Goal: Information Seeking & Learning: Learn about a topic

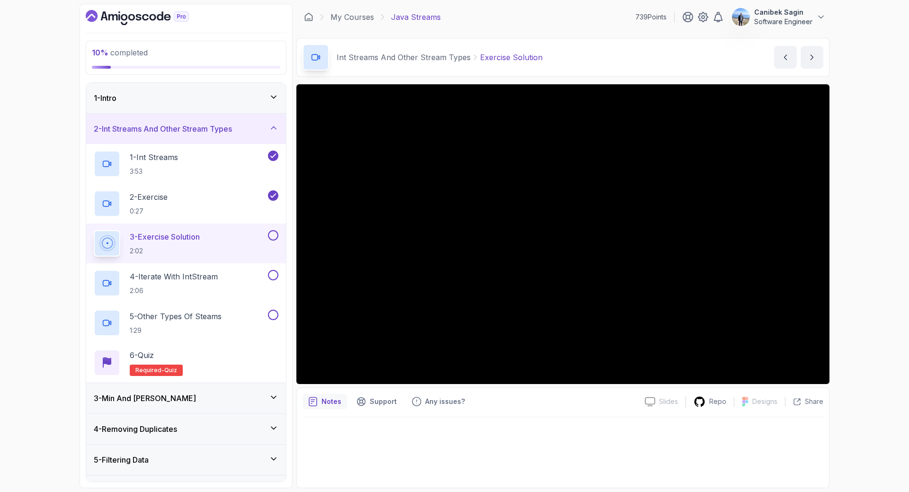
scroll to position [0, 0]
click at [277, 230] on div at bounding box center [272, 235] width 12 height 10
click at [273, 234] on button at bounding box center [273, 235] width 10 height 10
click at [238, 284] on div "4 - Iterate with IntStream 2:06" at bounding box center [180, 282] width 172 height 27
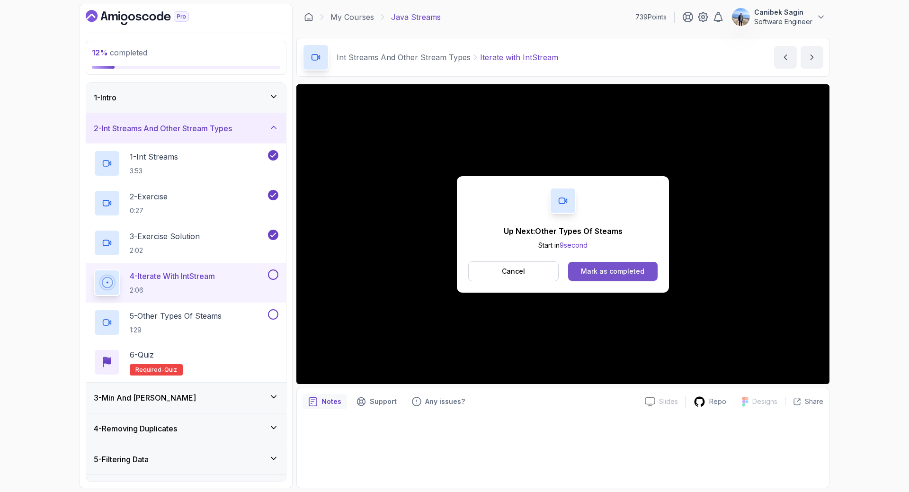
click at [643, 268] on div "Mark as completed" at bounding box center [612, 270] width 63 height 9
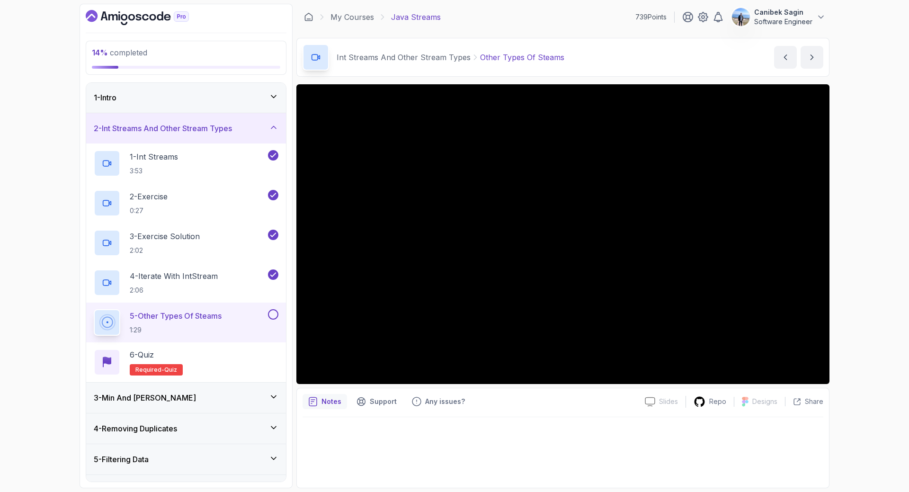
click at [271, 315] on button at bounding box center [273, 314] width 10 height 10
click at [244, 361] on div "6 - Quiz Required- quiz" at bounding box center [186, 362] width 185 height 27
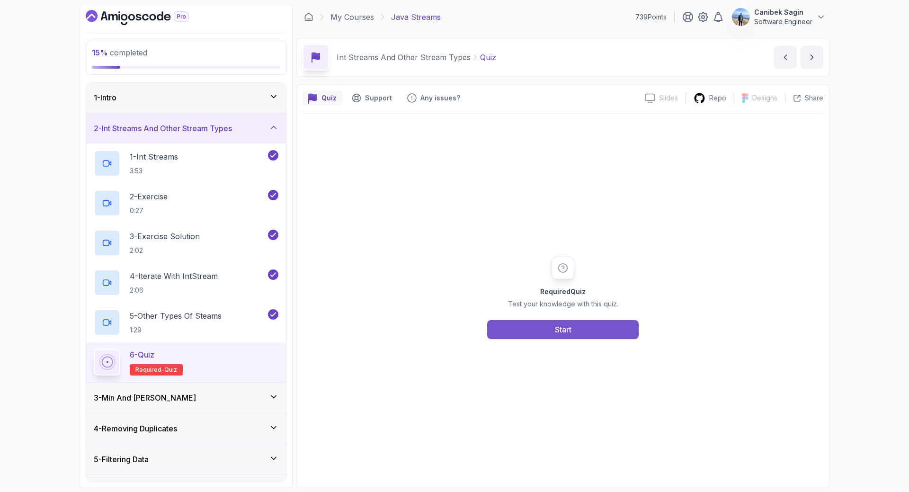
click at [578, 324] on button "Start" at bounding box center [562, 329] width 151 height 19
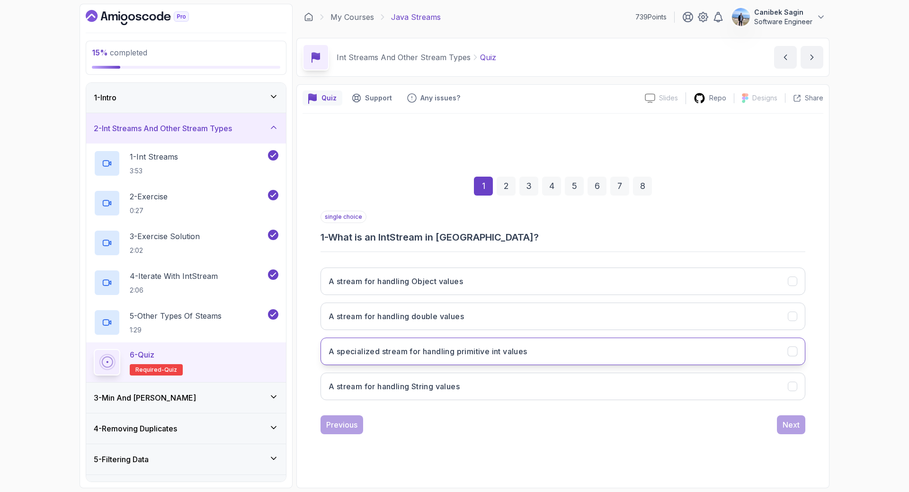
click at [453, 346] on h3 "A specialized stream for handling primitive int values" at bounding box center [427, 350] width 199 height 11
click at [793, 425] on div "Next" at bounding box center [790, 424] width 17 height 11
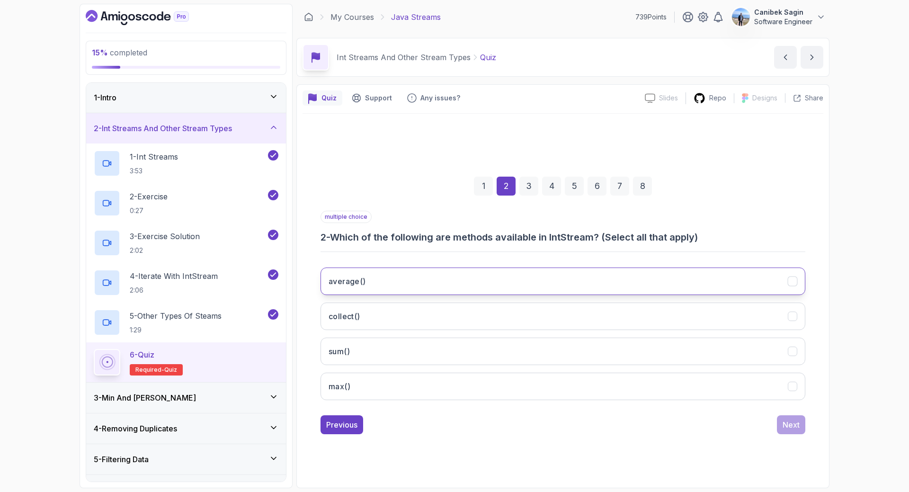
click at [400, 289] on button "average()" at bounding box center [562, 280] width 485 height 27
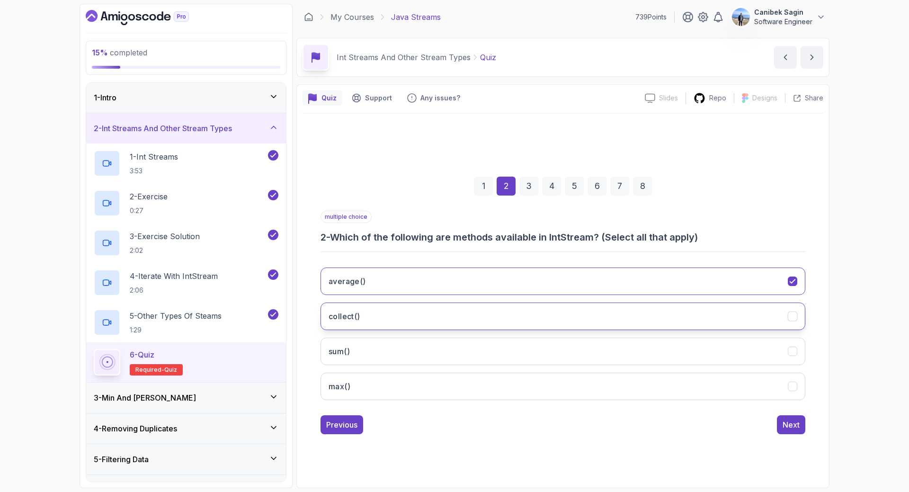
click at [401, 316] on button "collect()" at bounding box center [562, 315] width 485 height 27
click at [398, 348] on button "sum()" at bounding box center [562, 350] width 485 height 27
click at [404, 386] on button "max()" at bounding box center [562, 385] width 485 height 27
click at [790, 431] on button "Next" at bounding box center [791, 424] width 28 height 19
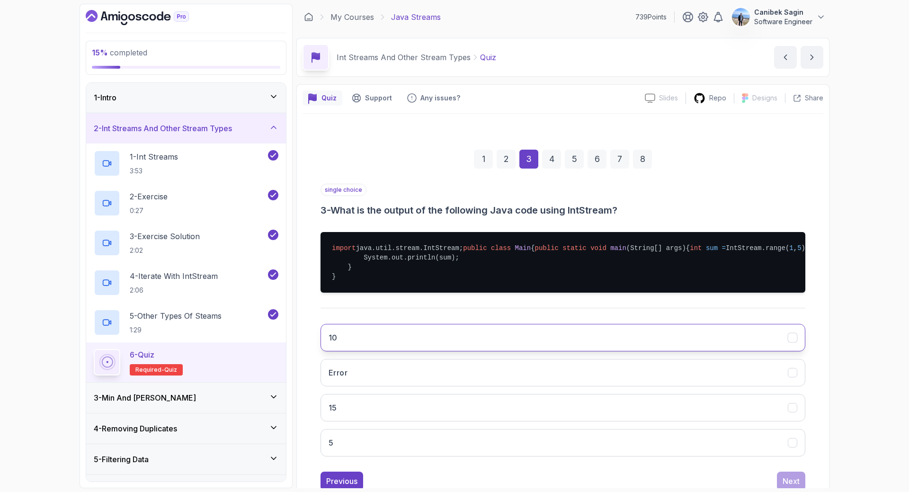
click at [611, 351] on button "10" at bounding box center [562, 337] width 485 height 27
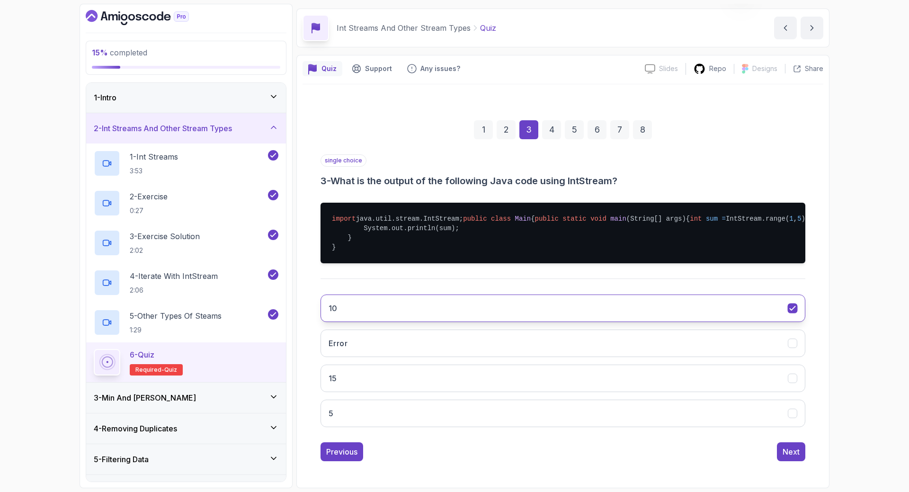
scroll to position [67, 0]
click at [789, 453] on div "Next" at bounding box center [790, 451] width 17 height 11
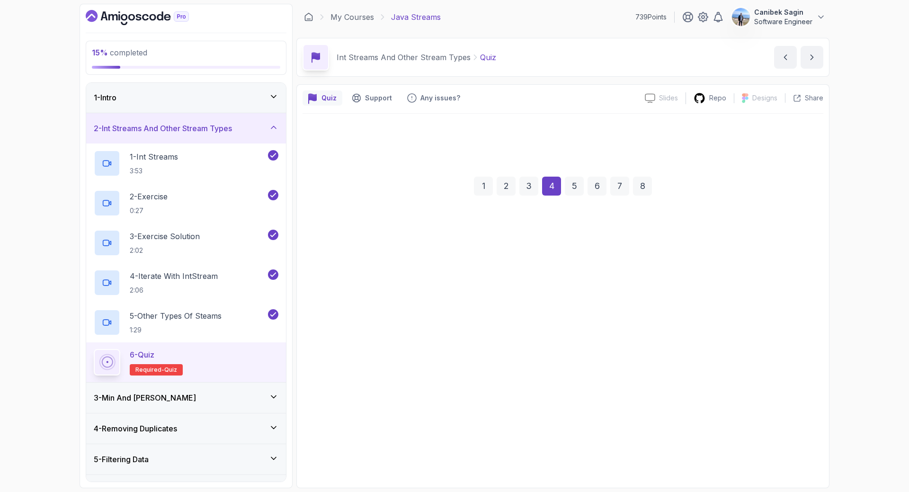
scroll to position [0, 0]
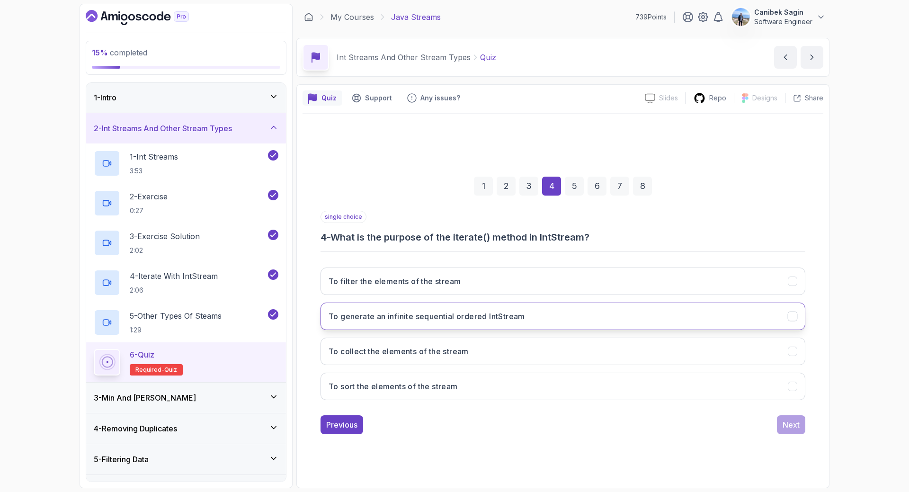
click at [396, 320] on h3 "To generate an infinite sequential ordered IntStream" at bounding box center [426, 315] width 196 height 11
click at [779, 427] on button "Next" at bounding box center [791, 424] width 28 height 19
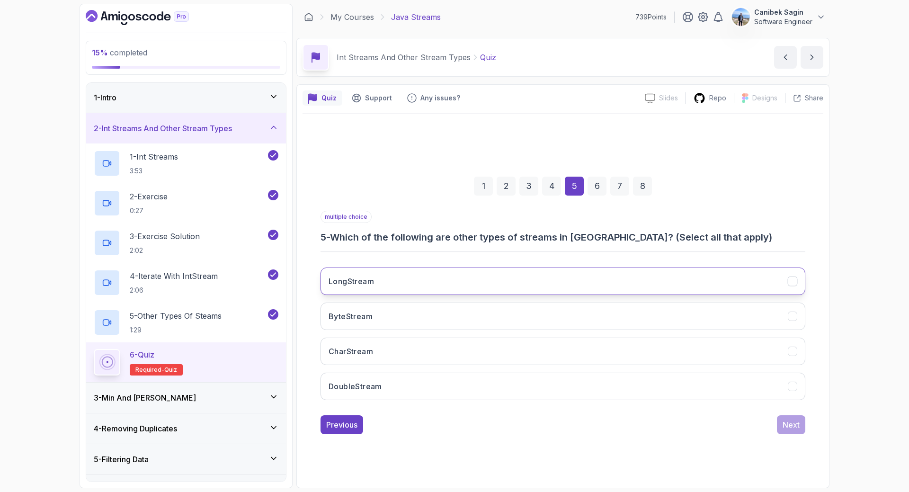
click at [340, 284] on h3 "LongStream" at bounding box center [350, 280] width 45 height 11
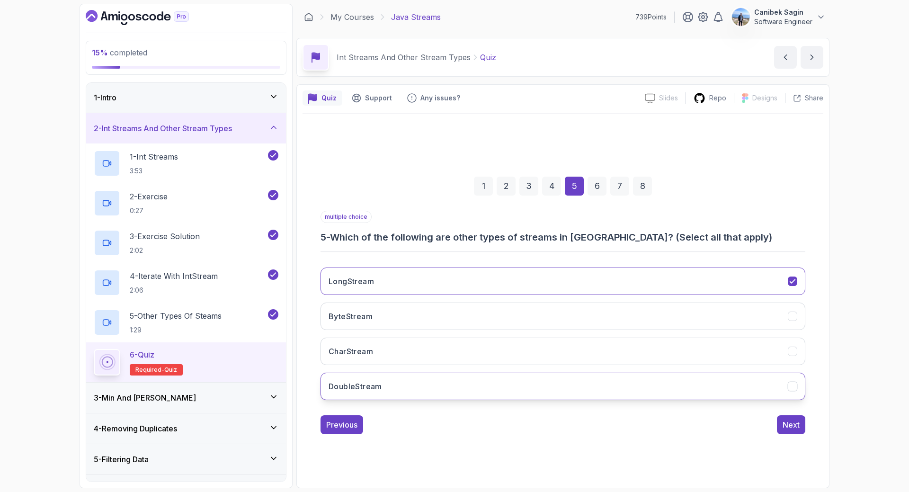
click at [360, 381] on h3 "DoubleStream" at bounding box center [354, 385] width 53 height 11
click at [797, 424] on div "Next" at bounding box center [790, 424] width 17 height 11
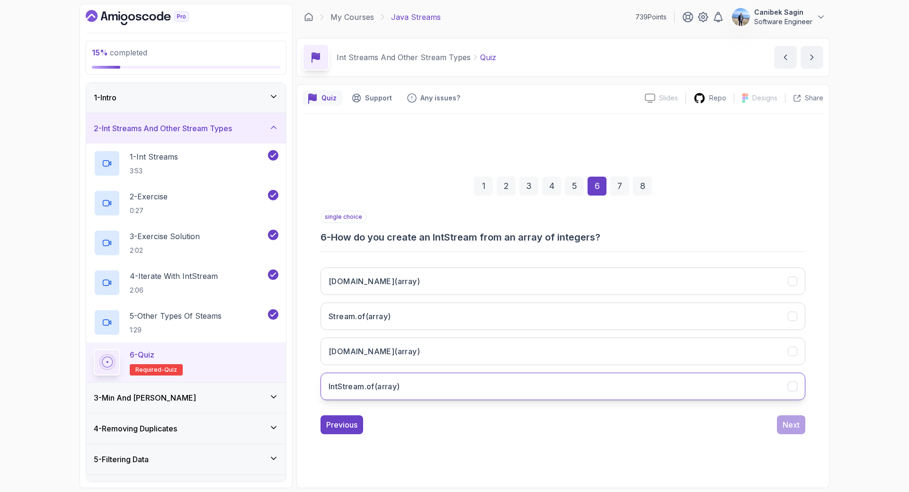
click at [352, 384] on h3 "IntStream.of(array)" at bounding box center [363, 385] width 71 height 11
click at [785, 425] on div "Next" at bounding box center [790, 424] width 17 height 11
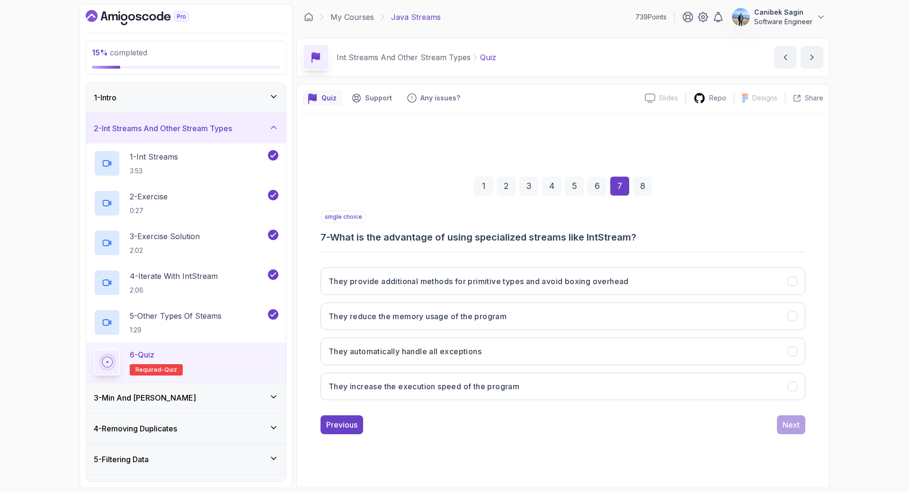
click at [597, 182] on div "6" at bounding box center [596, 186] width 19 height 19
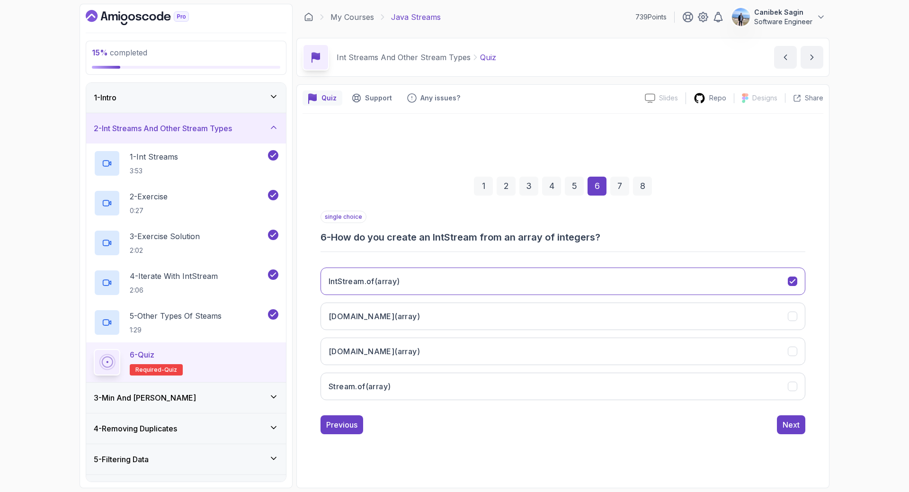
click at [612, 183] on div "7" at bounding box center [619, 186] width 19 height 19
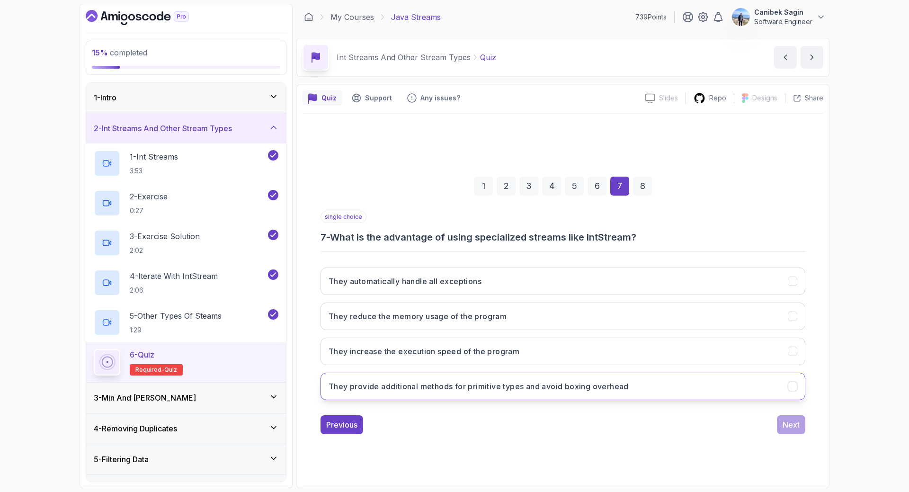
click at [477, 388] on h3 "They provide additional methods for primitive types and avoid boxing overhead" at bounding box center [478, 385] width 300 height 11
click at [811, 425] on div "1 2 3 4 5 6 7 8 single choice 7 - What is the advantage of using specialized st…" at bounding box center [562, 298] width 521 height 288
click at [784, 425] on div "Next" at bounding box center [790, 424] width 17 height 11
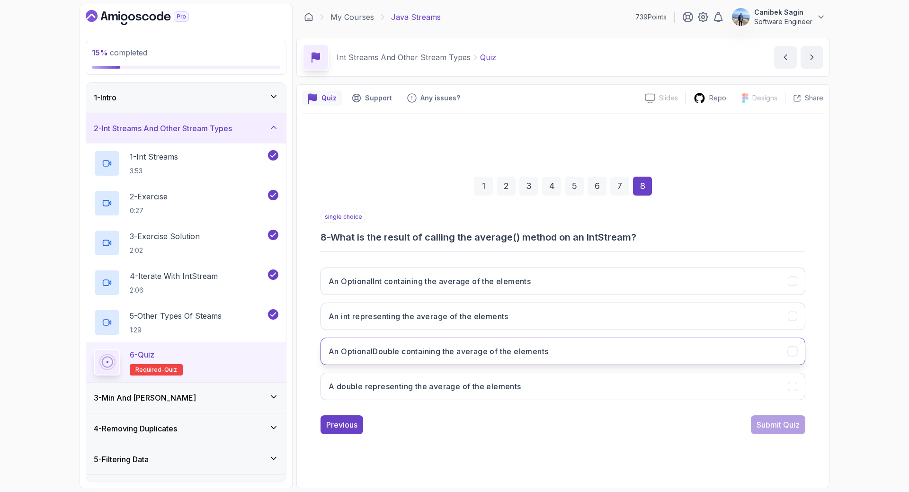
click at [540, 351] on h3 "An OptionalDouble containing the average of the elements" at bounding box center [438, 350] width 220 height 11
click at [790, 423] on div "Submit Quiz" at bounding box center [777, 424] width 43 height 11
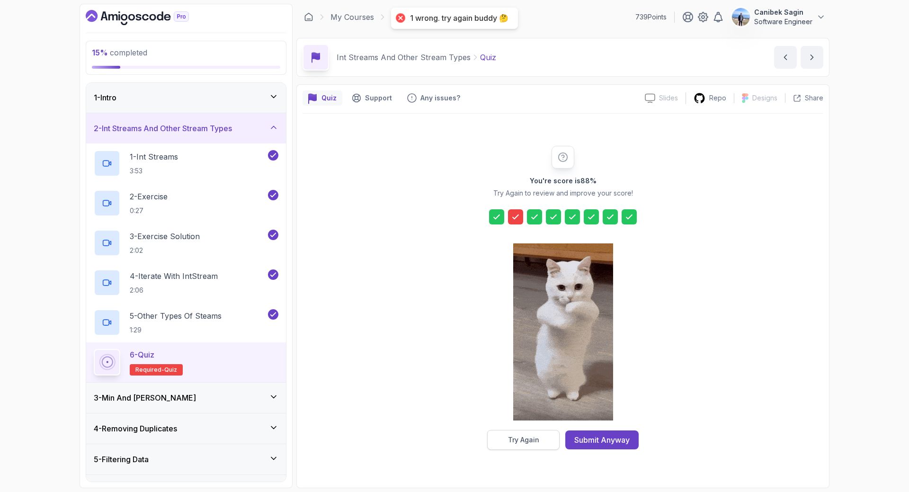
click at [521, 433] on button "Try Again" at bounding box center [523, 440] width 72 height 20
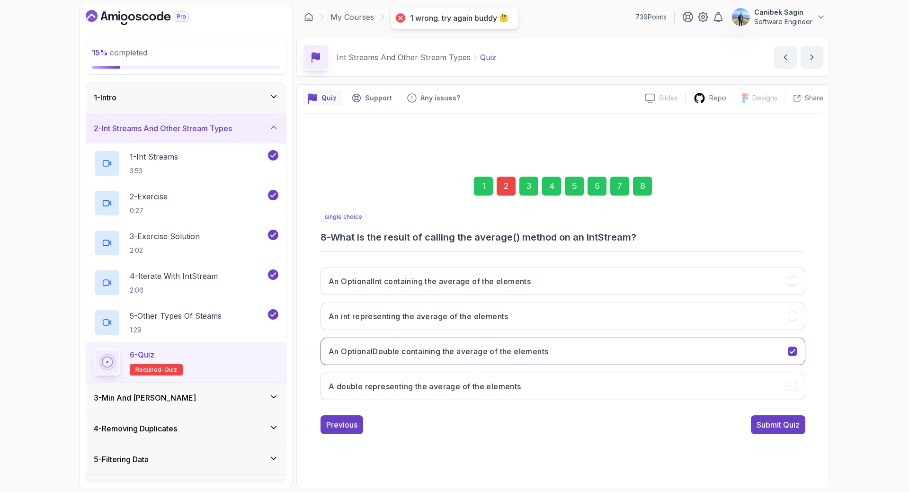
click at [503, 189] on div "2" at bounding box center [505, 186] width 19 height 19
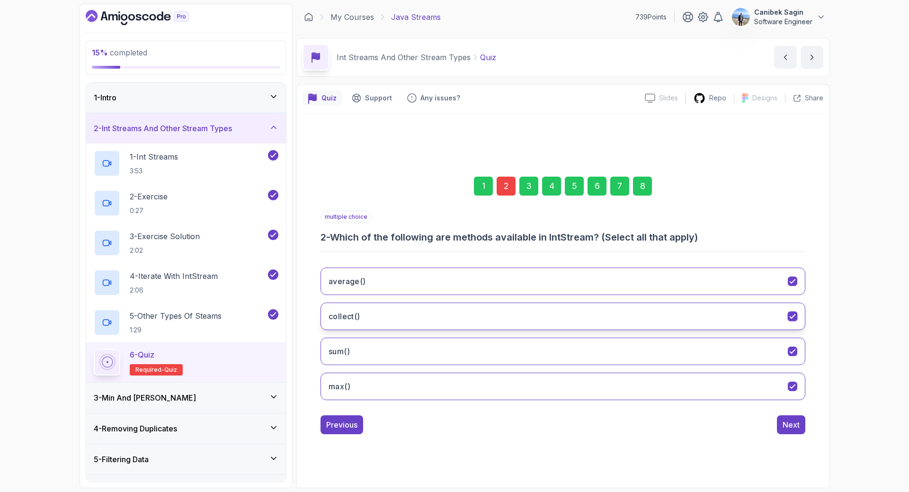
click at [368, 314] on button "collect()" at bounding box center [562, 315] width 485 height 27
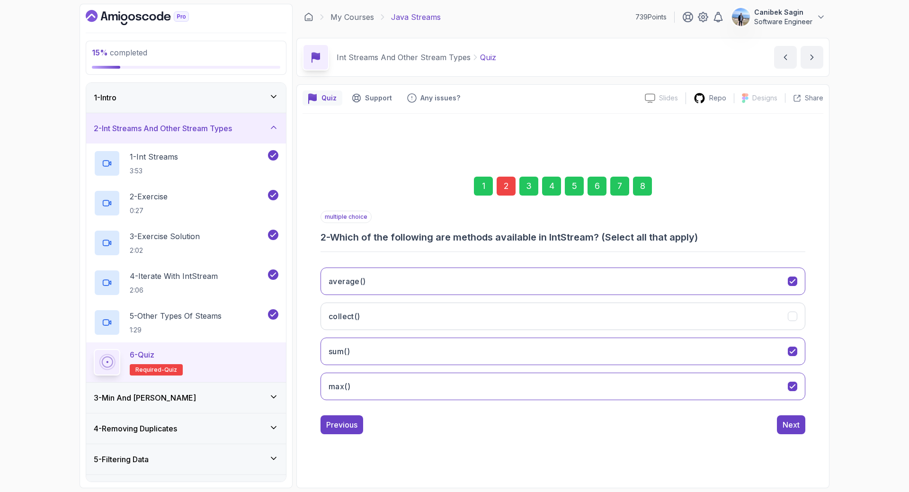
click at [645, 185] on div "8" at bounding box center [642, 186] width 19 height 19
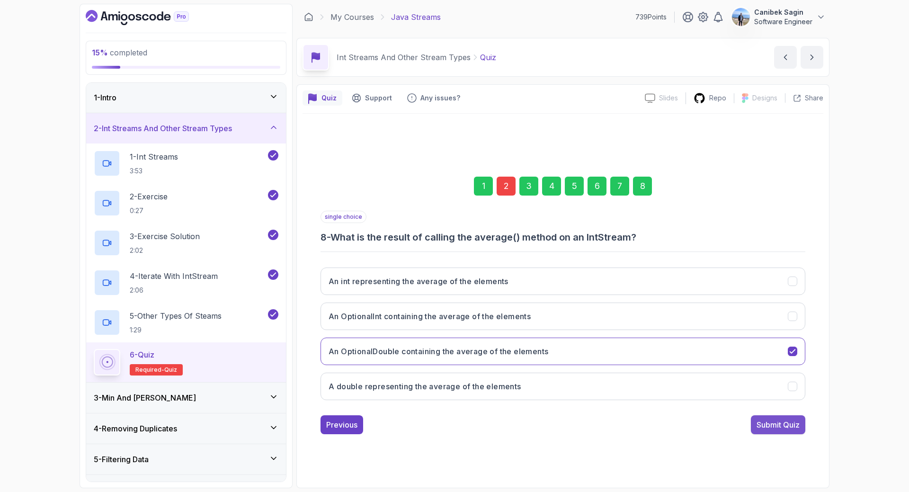
click at [770, 424] on div "Submit Quiz" at bounding box center [777, 424] width 43 height 11
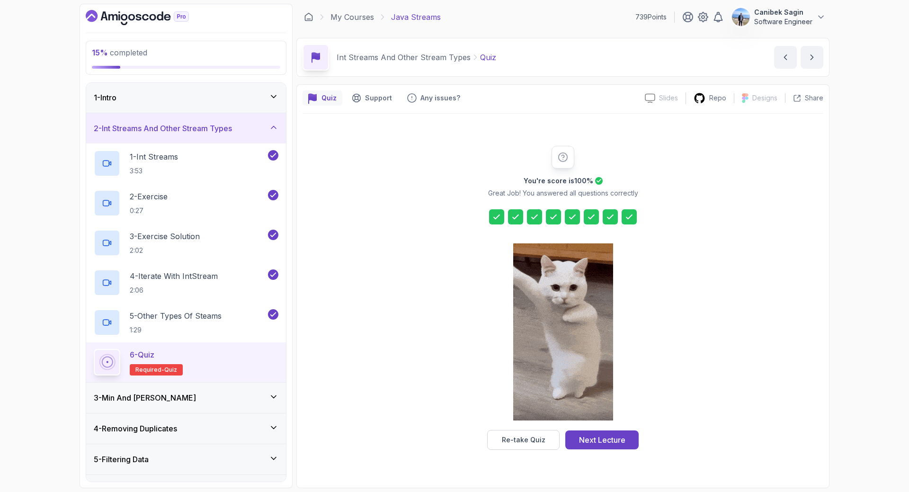
click at [593, 438] on div "Next Lecture" at bounding box center [602, 439] width 46 height 11
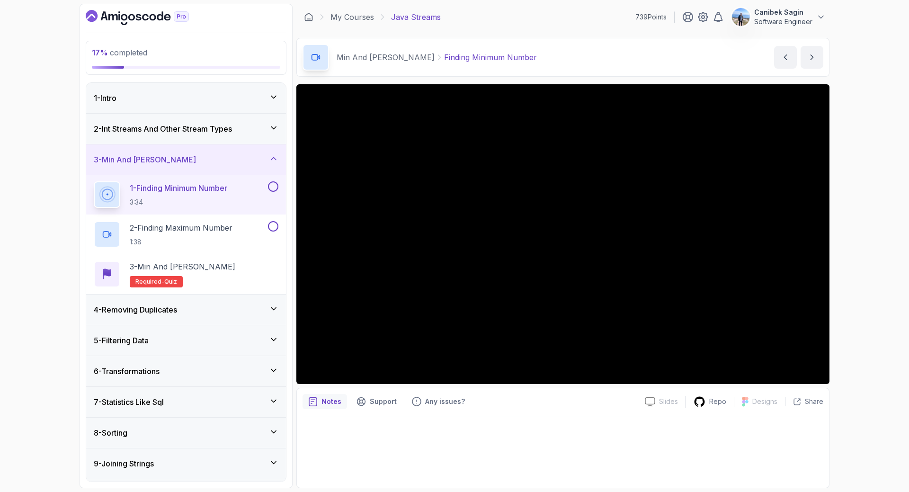
click at [173, 310] on h3 "4 - Removing Duplicates" at bounding box center [135, 309] width 83 height 11
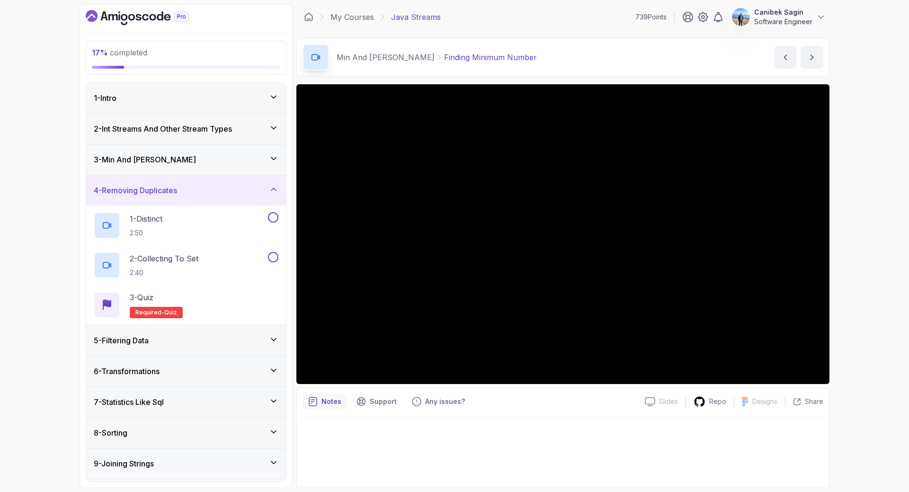
click at [167, 156] on div "3 - Min And [PERSON_NAME]" at bounding box center [186, 159] width 185 height 11
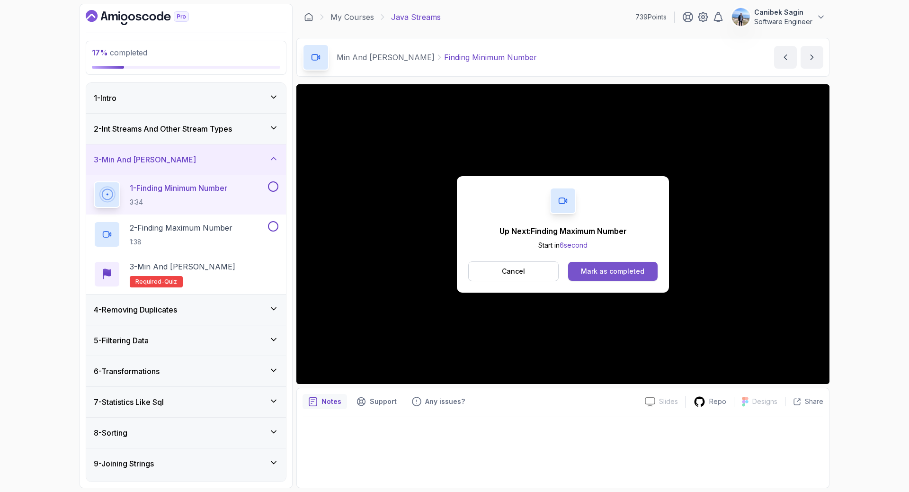
click at [599, 270] on div "Mark as completed" at bounding box center [612, 270] width 63 height 9
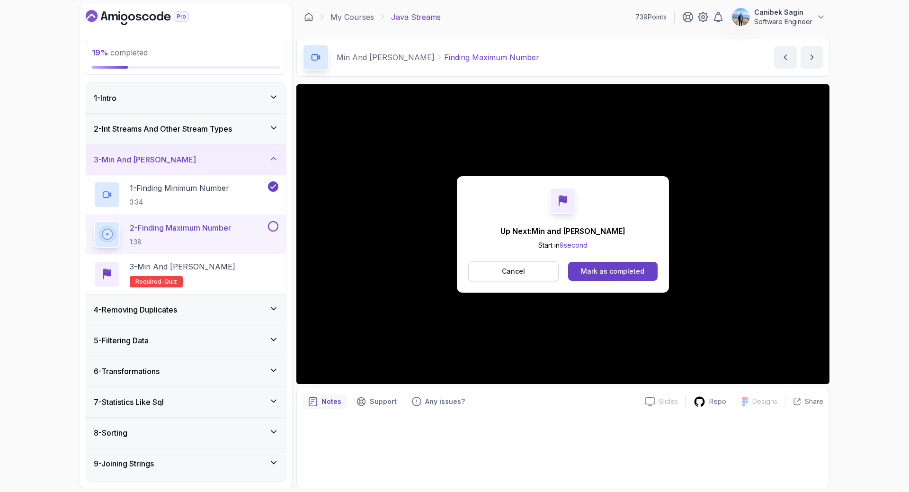
click at [514, 265] on button "Cancel" at bounding box center [513, 271] width 90 height 20
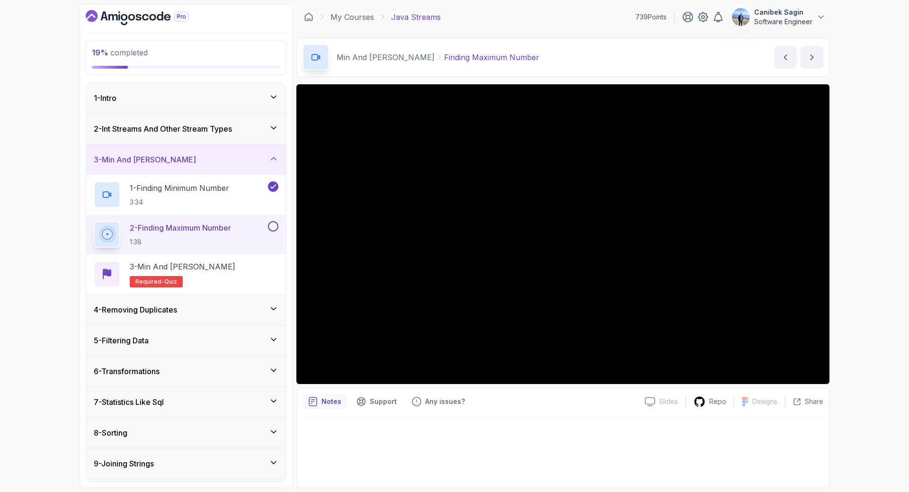
click at [220, 226] on p "2 - Finding Maximum Number" at bounding box center [180, 227] width 101 height 11
click at [864, 402] on div "19 % completed 1 - Intro 2 - Int Streams And Other Stream Types 3 - Min And Max…" at bounding box center [454, 246] width 909 height 492
click at [276, 226] on button at bounding box center [273, 226] width 10 height 10
click at [224, 274] on div "3 - Min and [PERSON_NAME] Required- quiz" at bounding box center [186, 274] width 185 height 27
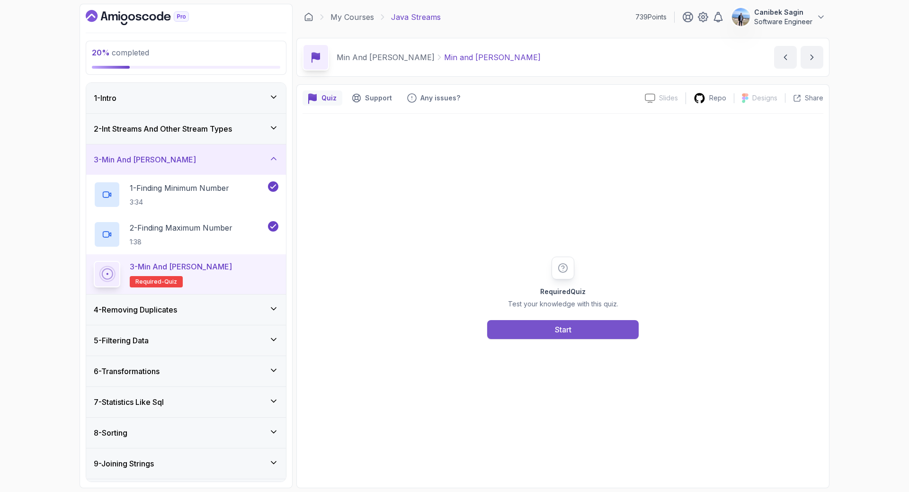
click at [539, 327] on button "Start" at bounding box center [562, 329] width 151 height 19
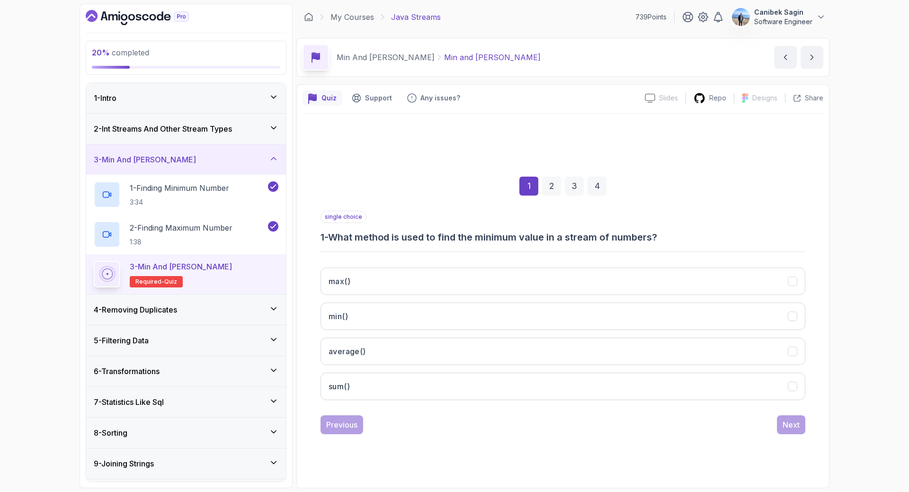
click at [547, 302] on div "max() min() average() sum()" at bounding box center [562, 334] width 485 height 148
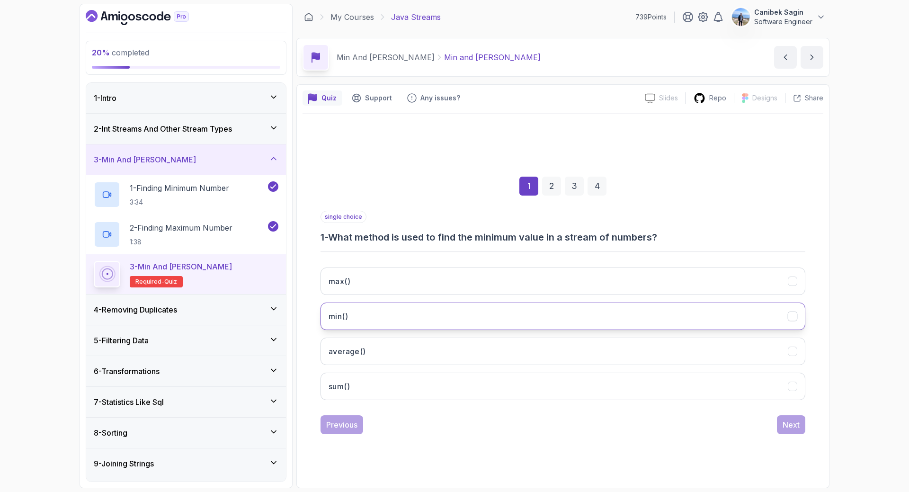
click at [544, 313] on button "min()" at bounding box center [562, 315] width 485 height 27
click at [789, 424] on div "Next" at bounding box center [790, 424] width 17 height 11
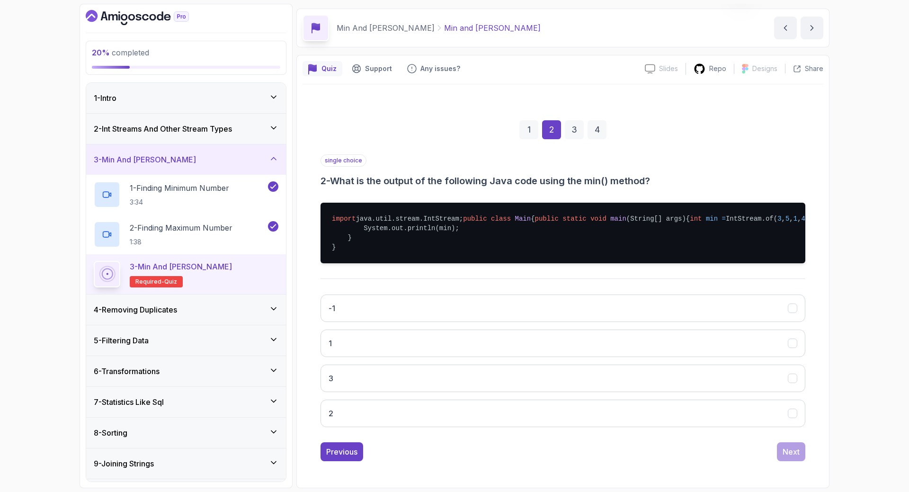
scroll to position [67, 0]
click at [385, 353] on button "1" at bounding box center [562, 342] width 485 height 27
click at [787, 453] on div "Next" at bounding box center [790, 451] width 17 height 11
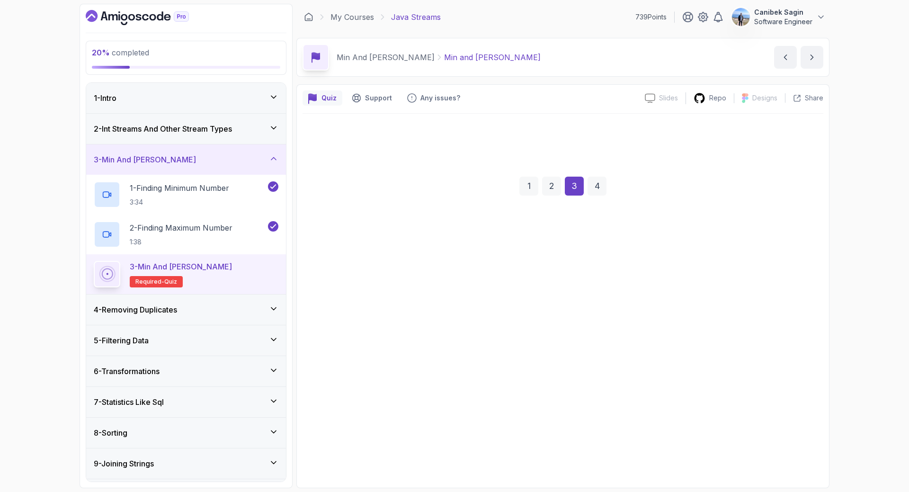
scroll to position [0, 0]
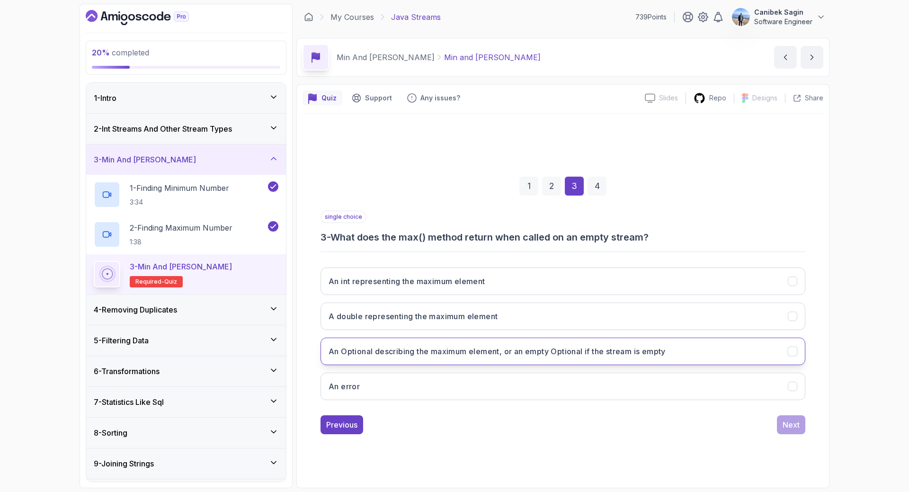
click at [428, 358] on button "An Optional describing the maximum element, or an empty Optional if the stream …" at bounding box center [562, 350] width 485 height 27
click at [792, 426] on div "Next" at bounding box center [790, 424] width 17 height 11
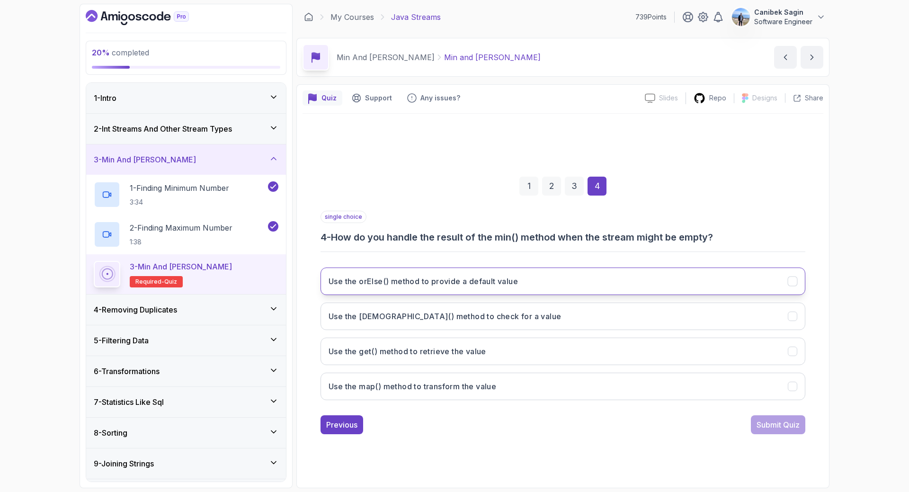
click at [434, 283] on h3 "Use the orElse() method to provide a default value" at bounding box center [422, 280] width 189 height 11
click at [785, 425] on div "Submit Quiz" at bounding box center [777, 424] width 43 height 11
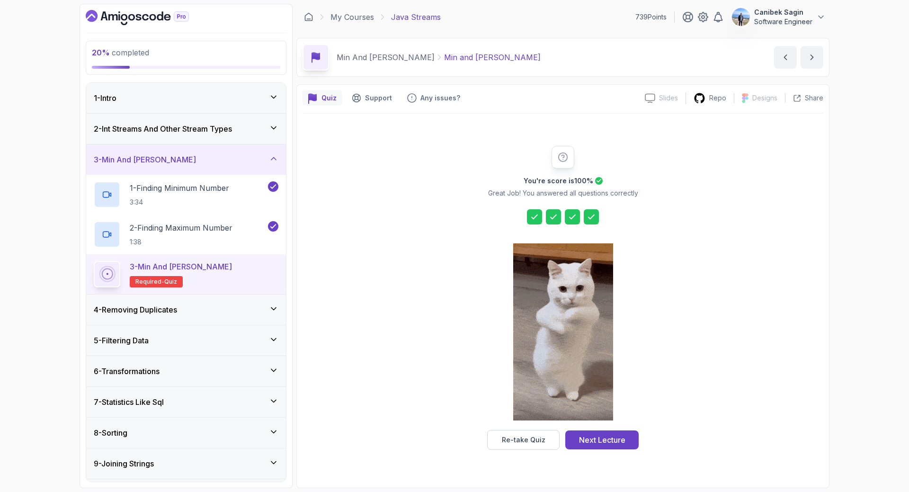
click at [591, 439] on div "Next Lecture" at bounding box center [602, 439] width 46 height 11
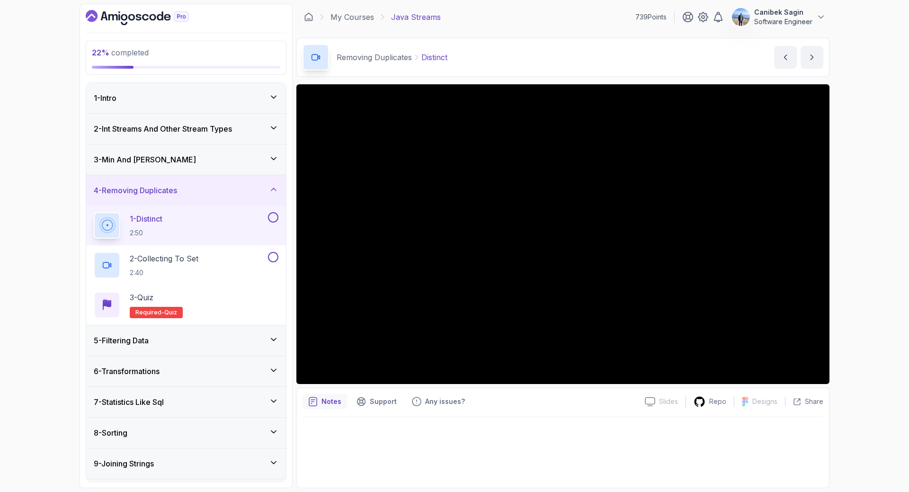
click at [186, 186] on div "4 - Removing Duplicates" at bounding box center [186, 190] width 185 height 11
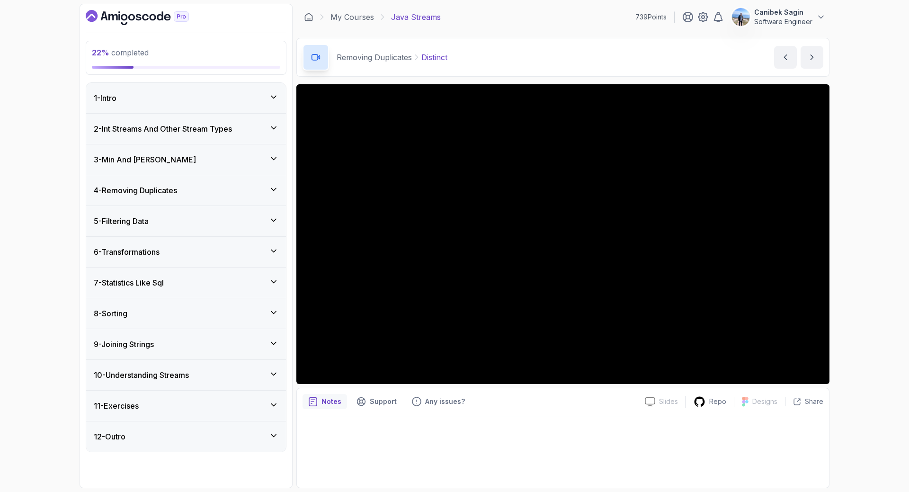
click at [174, 218] on div "5 - Filtering Data" at bounding box center [186, 220] width 185 height 11
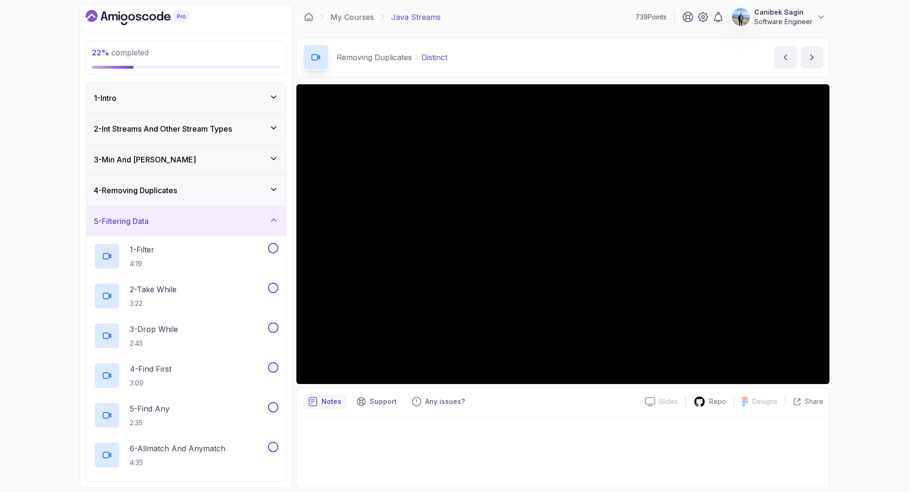
click at [174, 218] on div "5 - Filtering Data" at bounding box center [186, 220] width 185 height 11
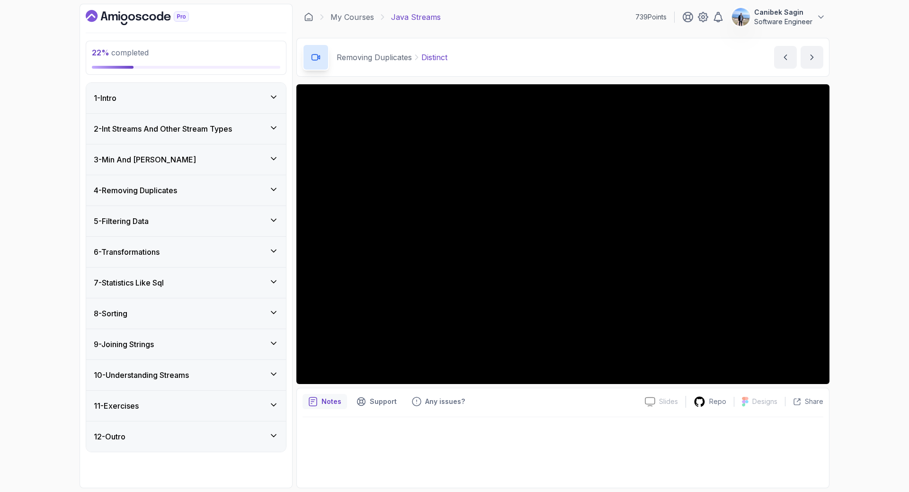
click at [171, 194] on h3 "4 - Removing Duplicates" at bounding box center [135, 190] width 83 height 11
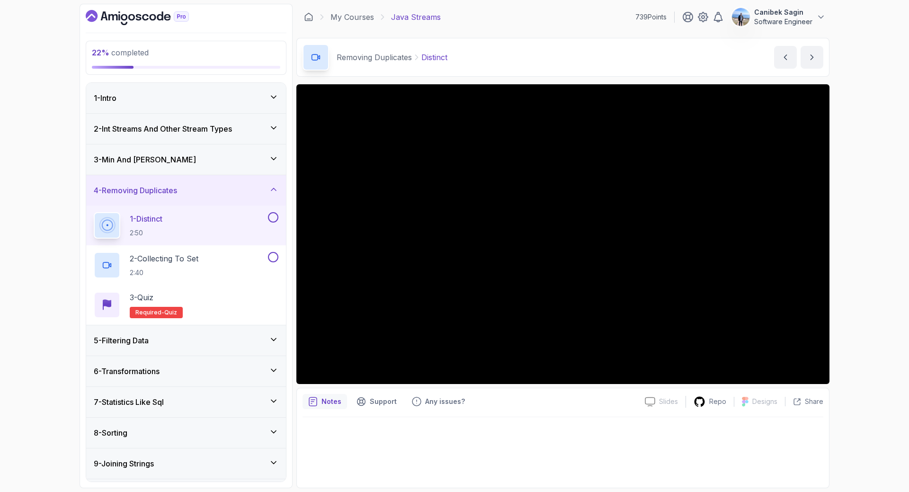
click at [172, 195] on h3 "4 - Removing Duplicates" at bounding box center [135, 190] width 83 height 11
